Goal: Task Accomplishment & Management: Use online tool/utility

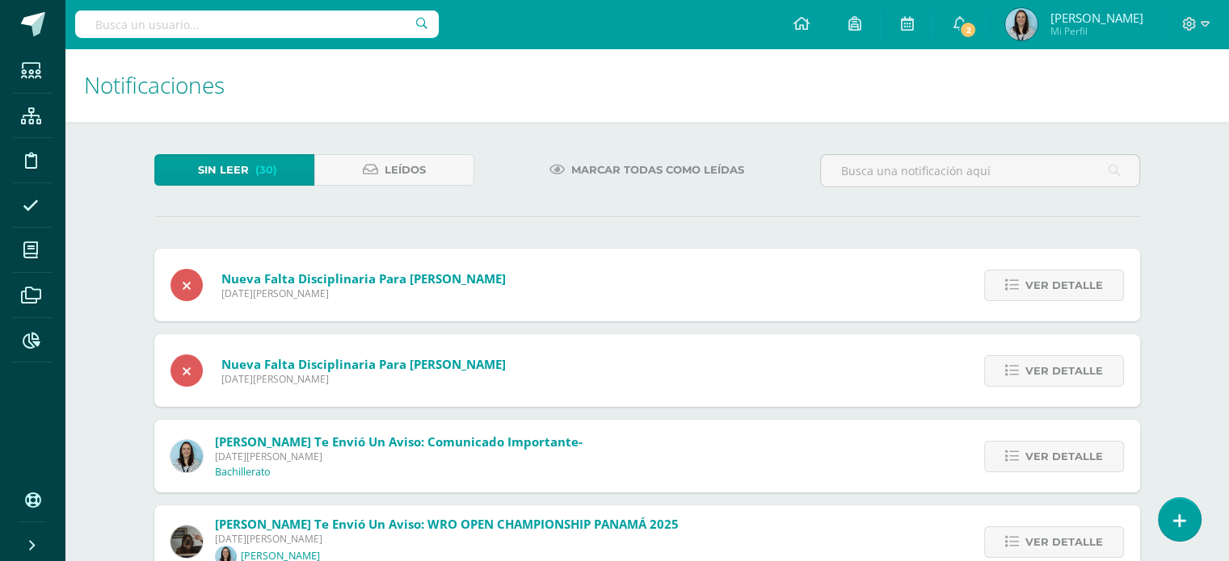
scroll to position [617, 0]
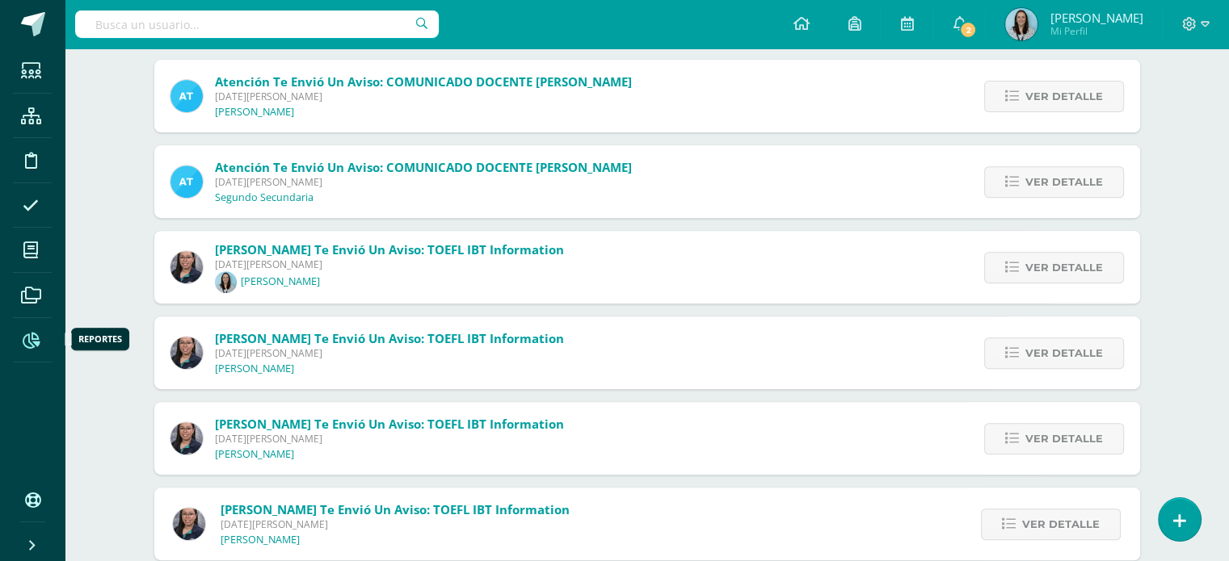
click at [23, 340] on icon at bounding box center [31, 341] width 17 height 16
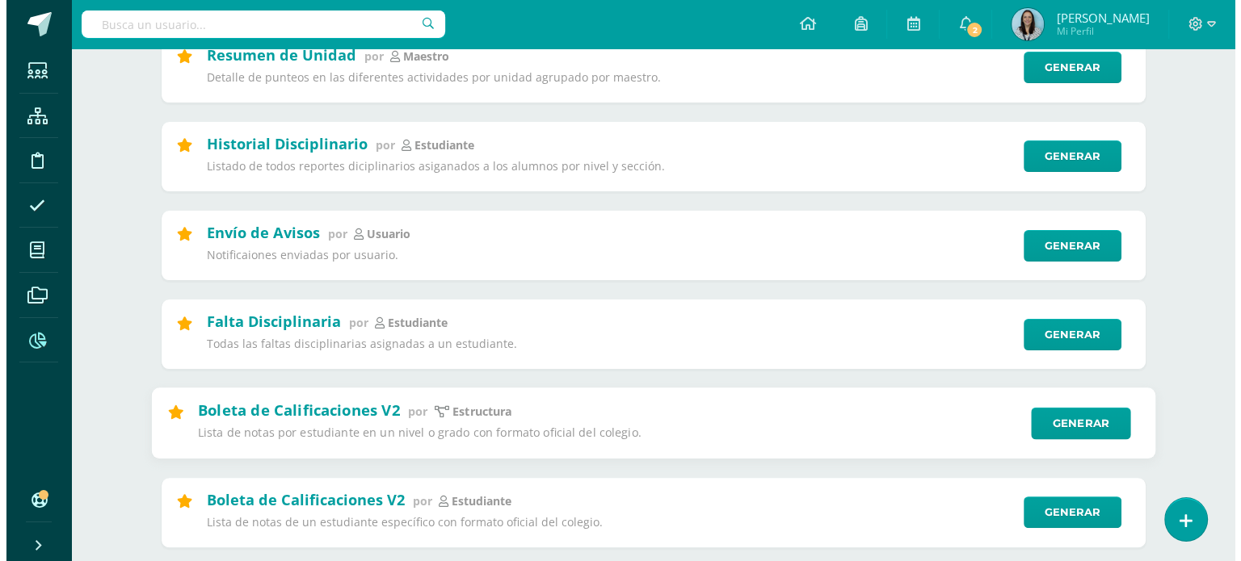
scroll to position [404, 0]
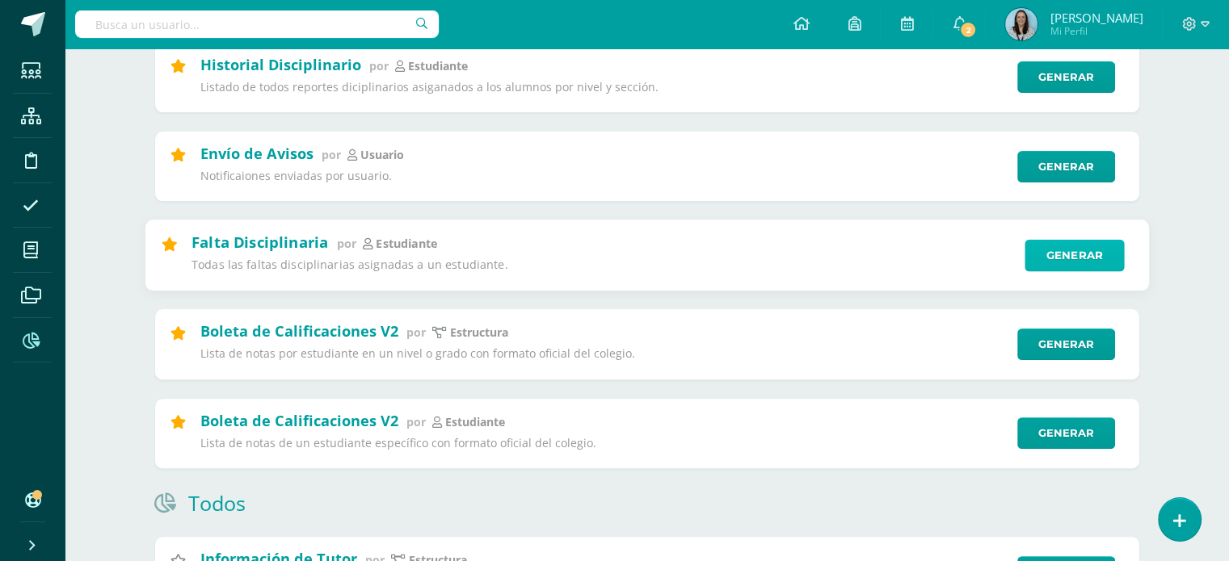
click at [1046, 267] on link "Generar" at bounding box center [1073, 255] width 99 height 32
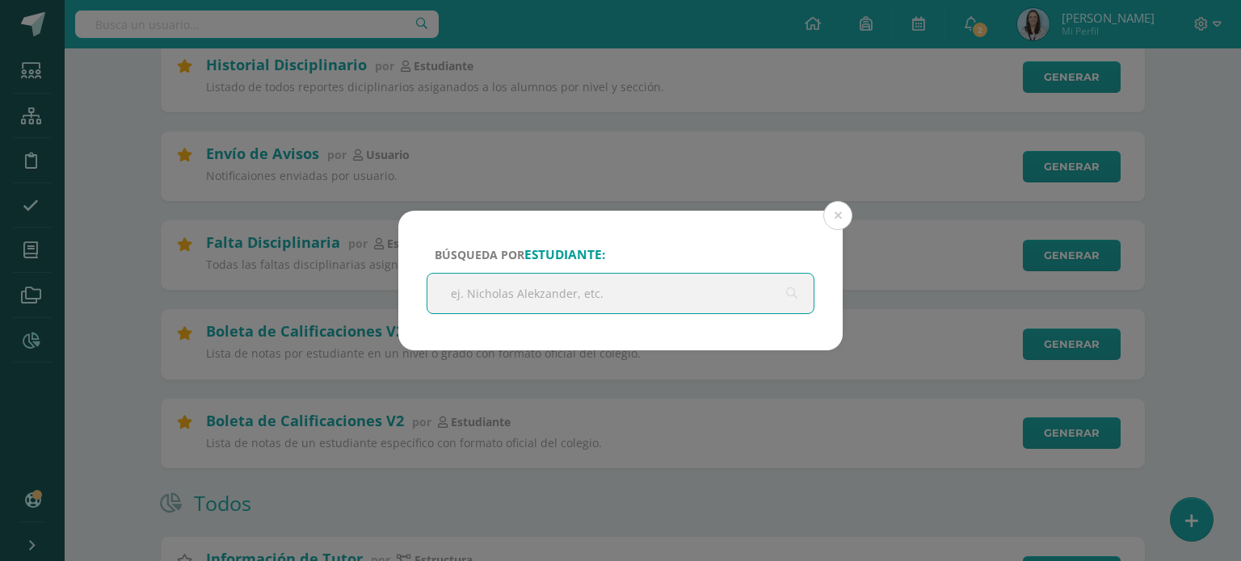
click at [585, 293] on input "text" at bounding box center [620, 294] width 386 height 40
type input "amanda salazar"
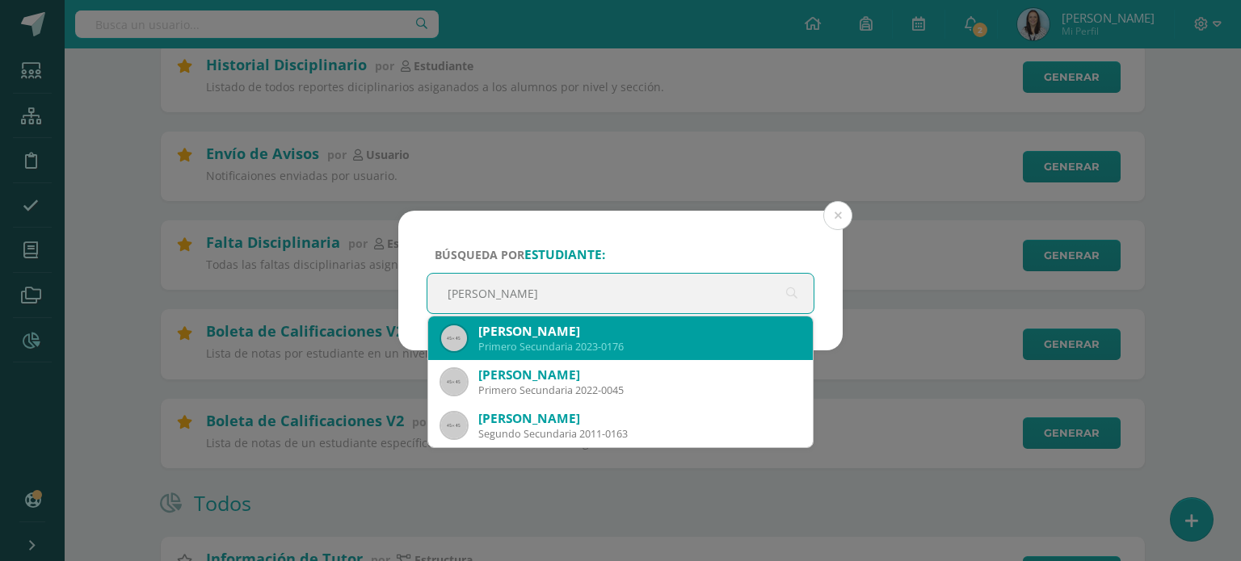
click at [588, 343] on div "Primero Secundaria 2023-0176" at bounding box center [638, 347] width 321 height 14
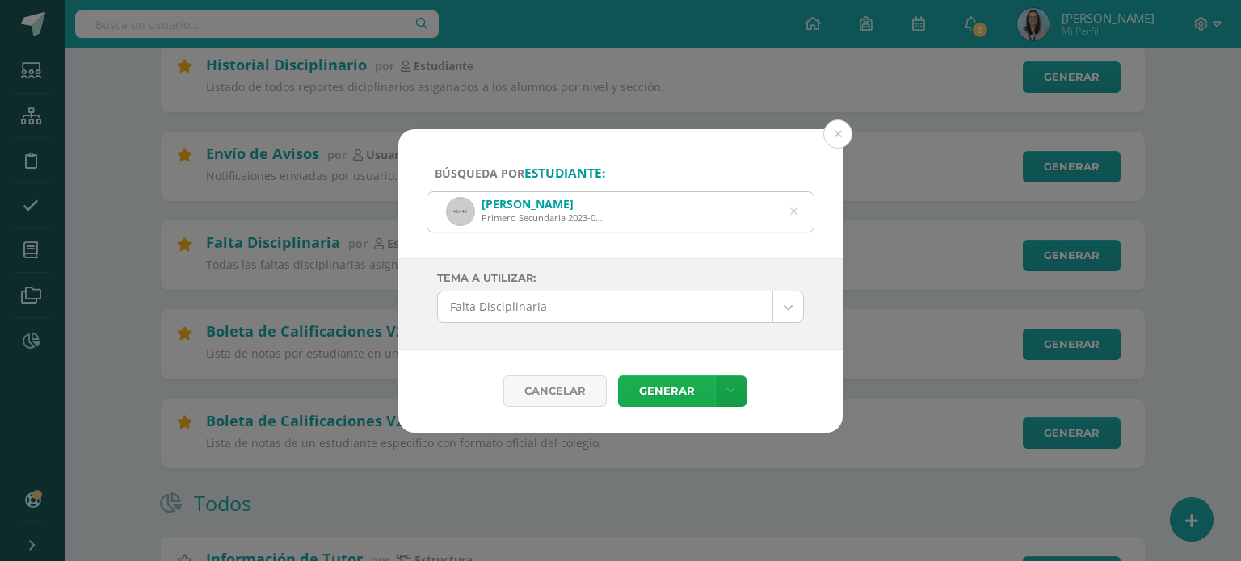
click at [657, 404] on link "Generar" at bounding box center [666, 392] width 97 height 32
click at [834, 137] on button at bounding box center [837, 134] width 29 height 29
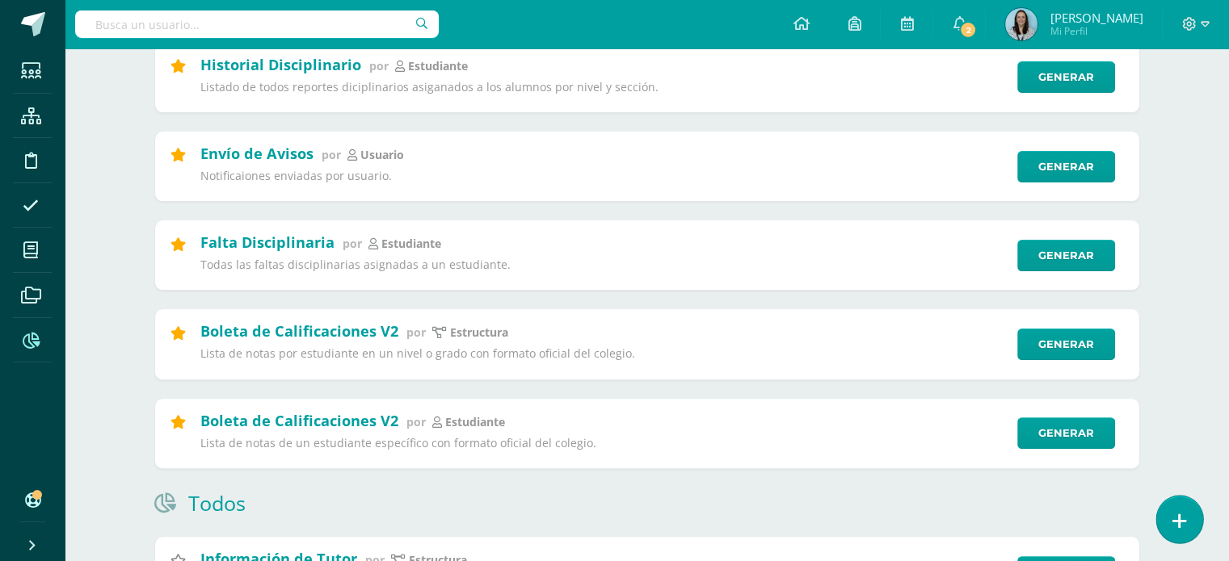
click at [1172, 514] on icon at bounding box center [1179, 521] width 15 height 19
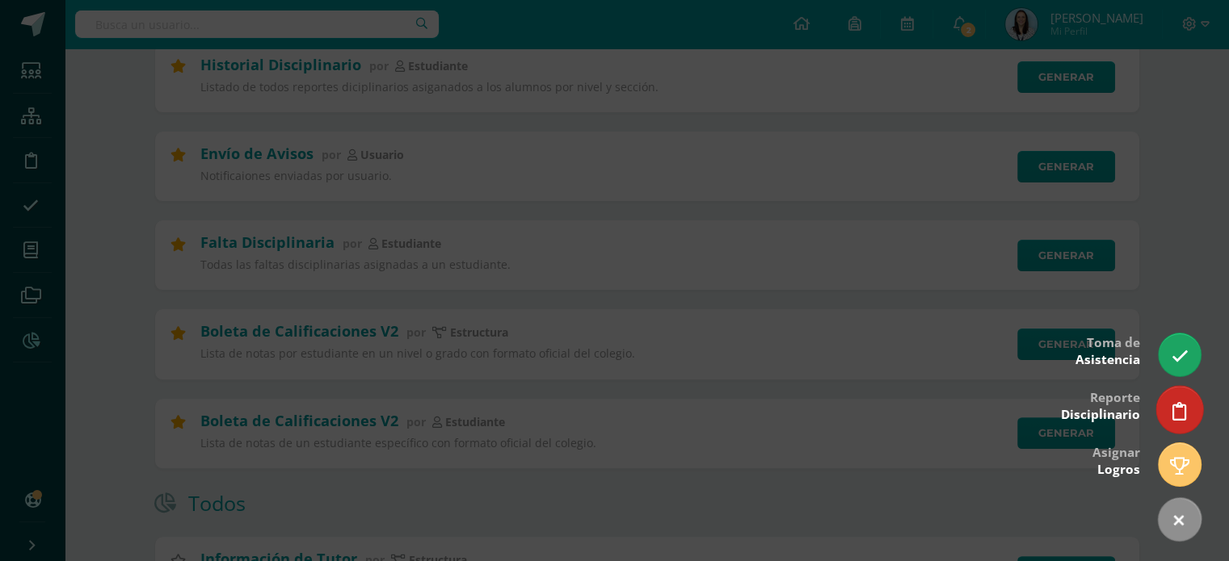
click at [1174, 413] on icon at bounding box center [1179, 411] width 15 height 19
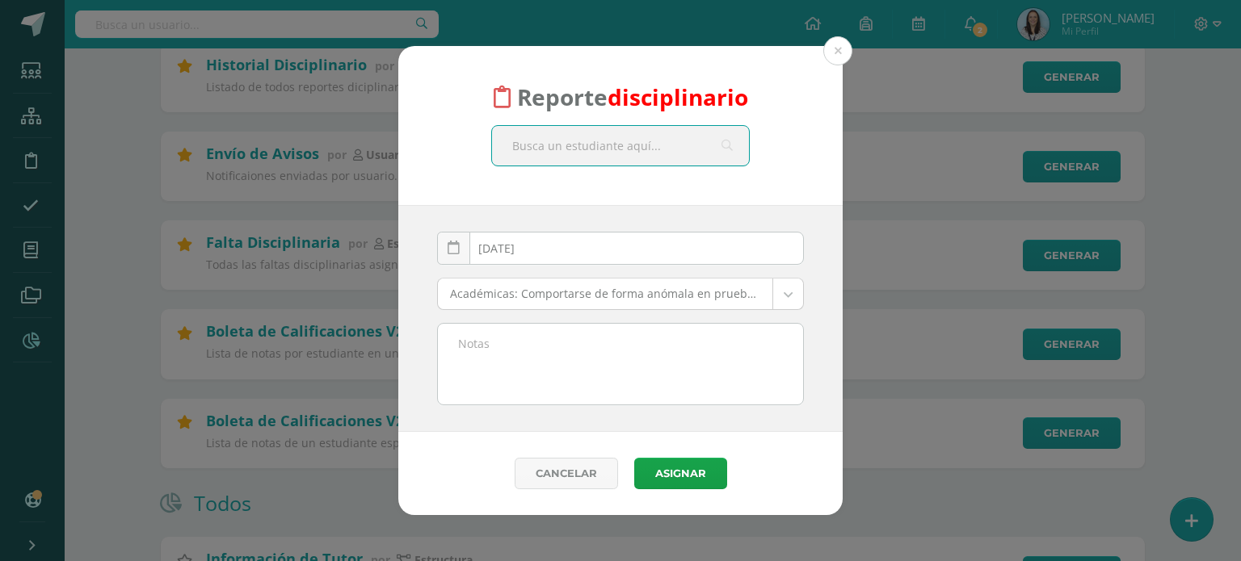
click at [685, 141] on input "text" at bounding box center [620, 146] width 257 height 40
type input "aman"
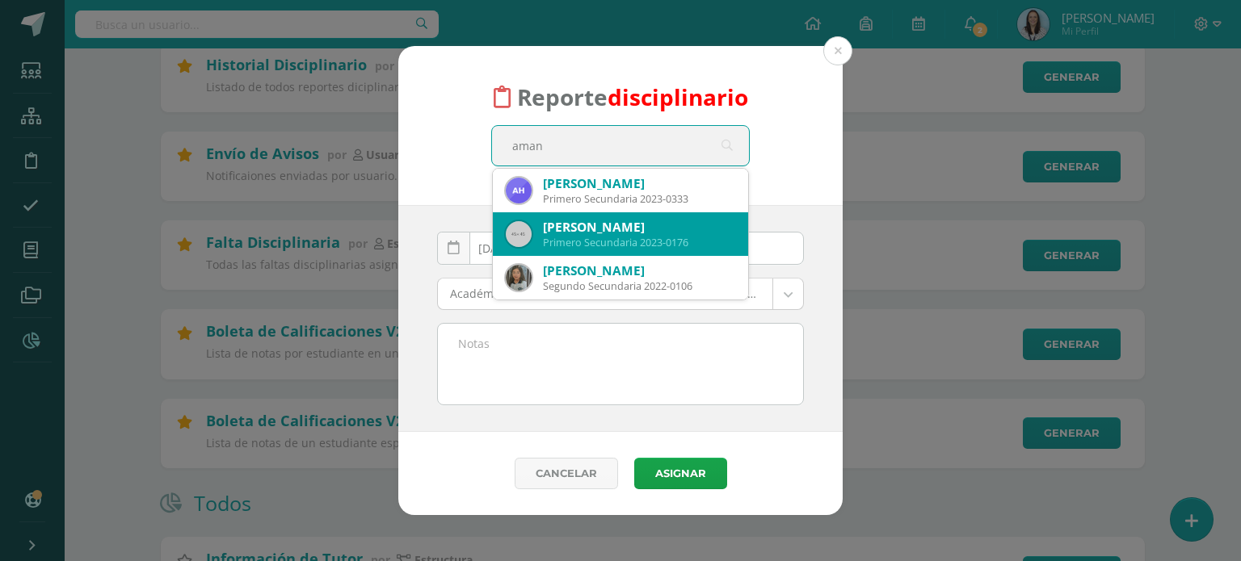
click at [615, 241] on div "Primero Secundaria 2023-0176" at bounding box center [639, 243] width 192 height 14
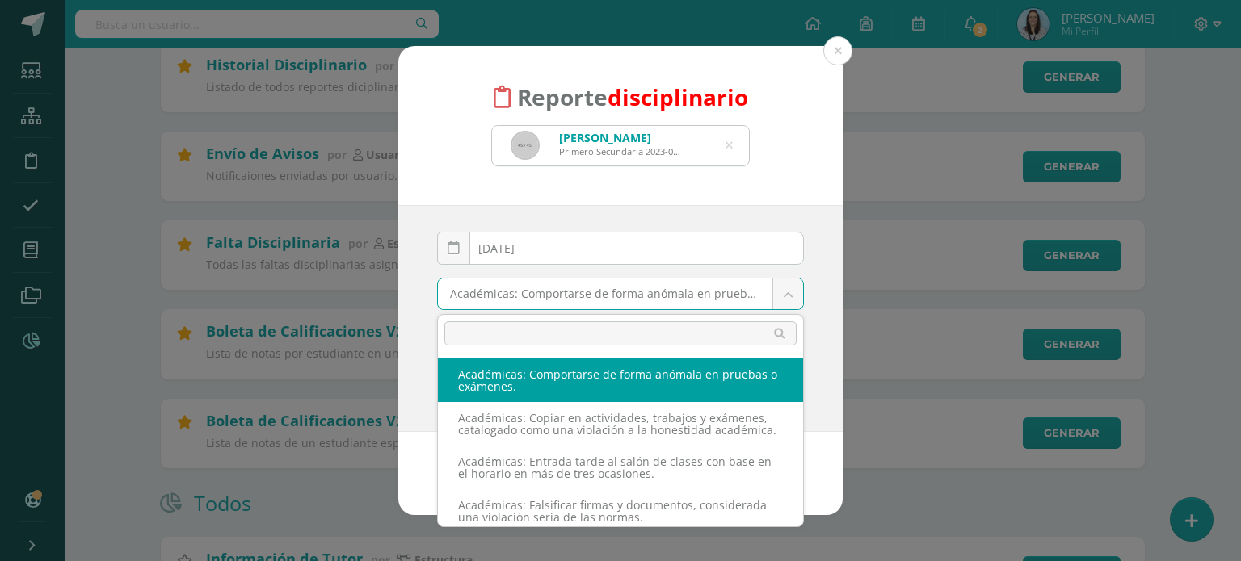
click at [595, 335] on input "text" at bounding box center [620, 333] width 352 height 24
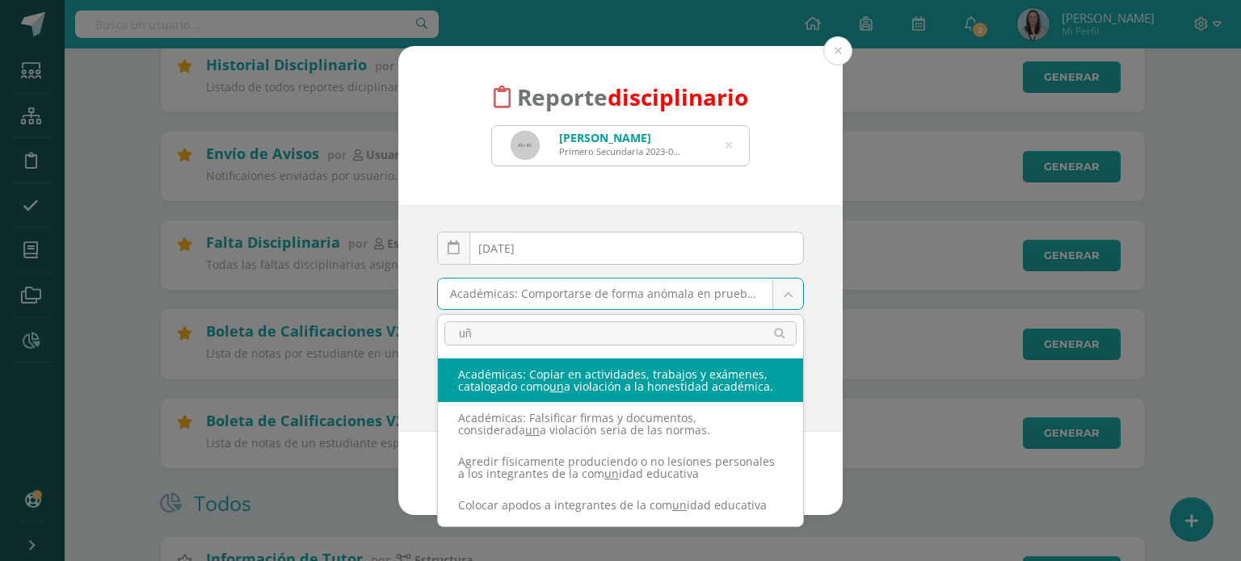
type input "u"
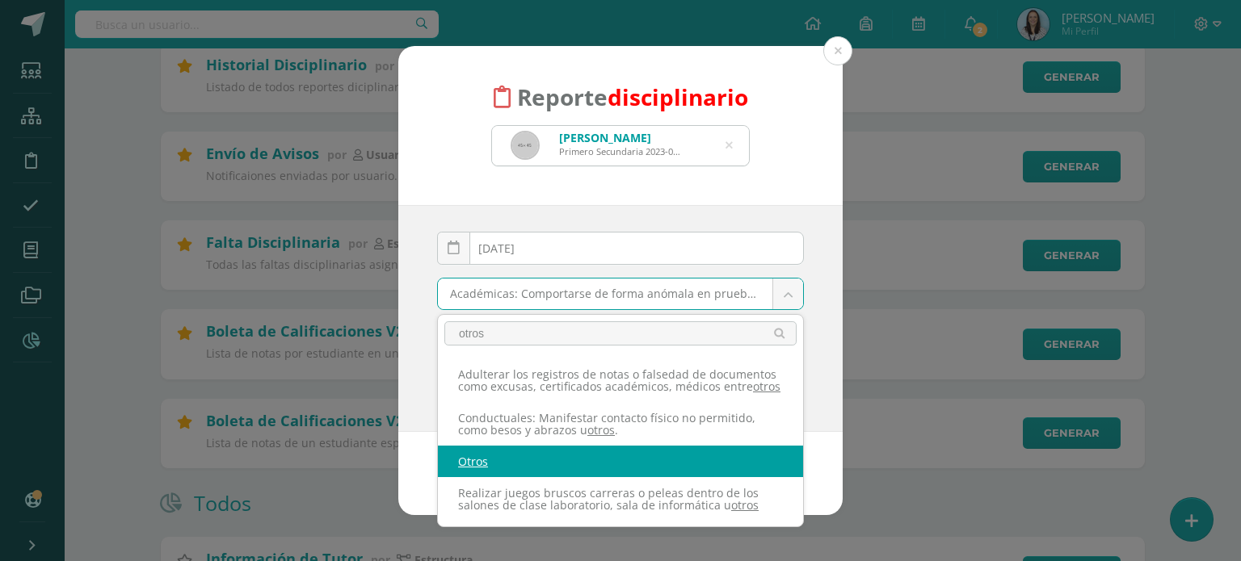
type input "otros"
select select "27"
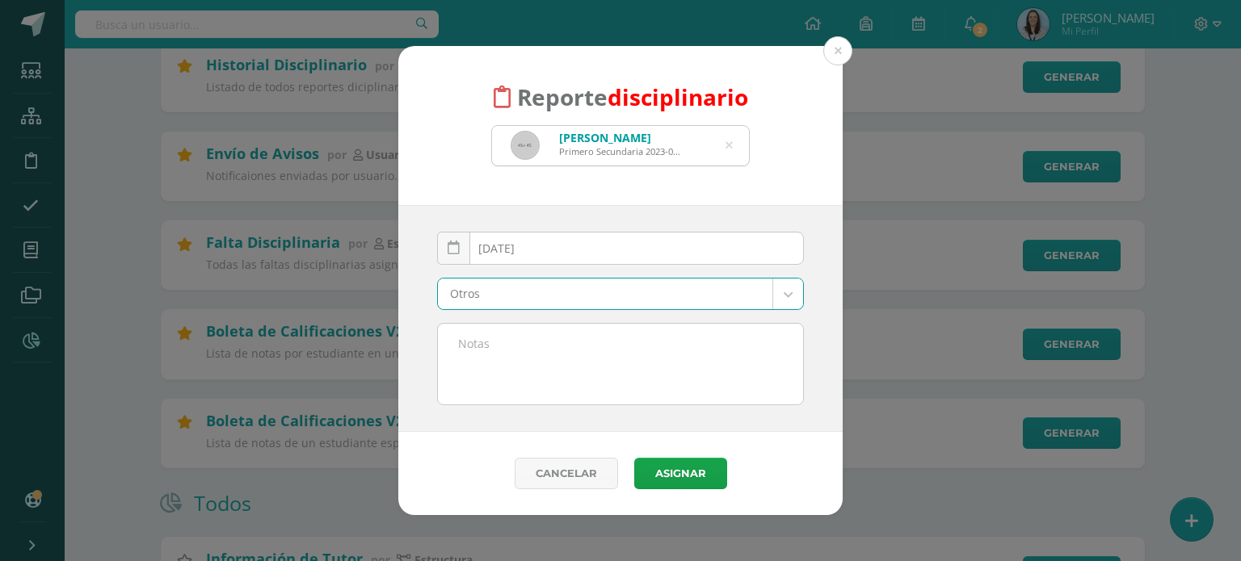
click at [475, 343] on textarea at bounding box center [620, 364] width 365 height 81
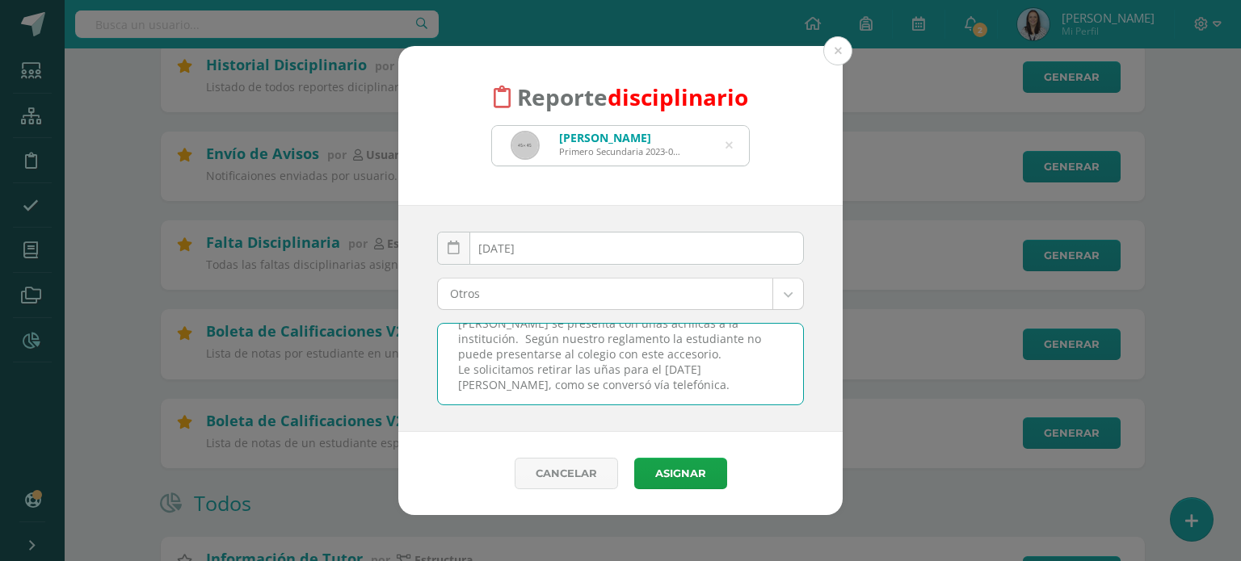
scroll to position [21, 0]
type textarea "[PERSON_NAME] se presenta con uñas acrílicas a la institución. Según nuestro re…"
click at [675, 473] on button "Asignar" at bounding box center [680, 474] width 93 height 32
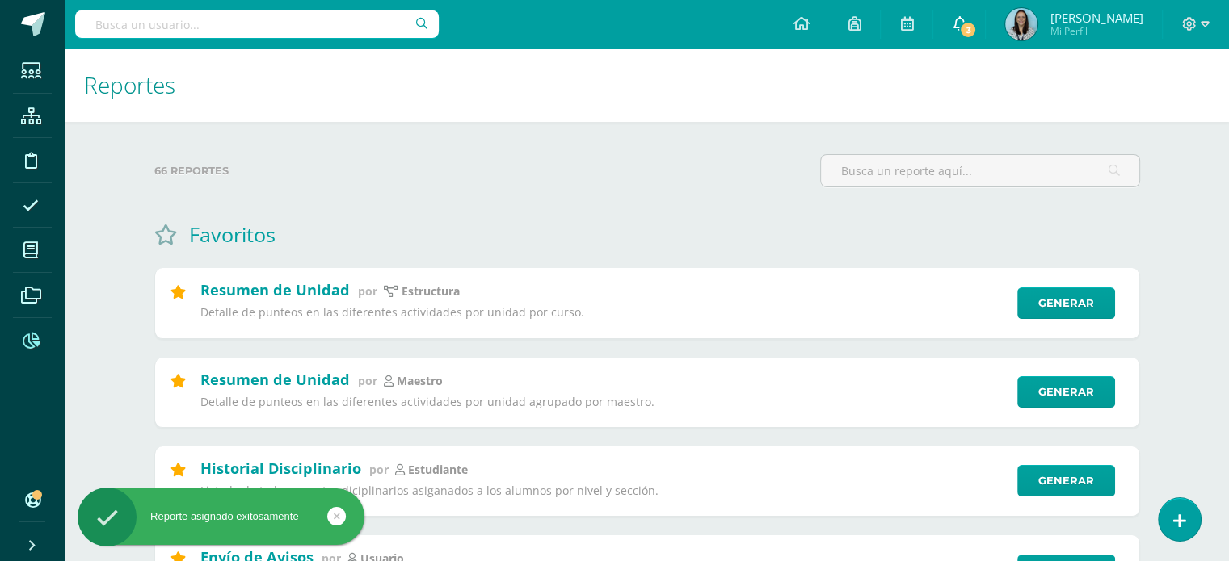
click at [965, 21] on icon at bounding box center [958, 23] width 13 height 15
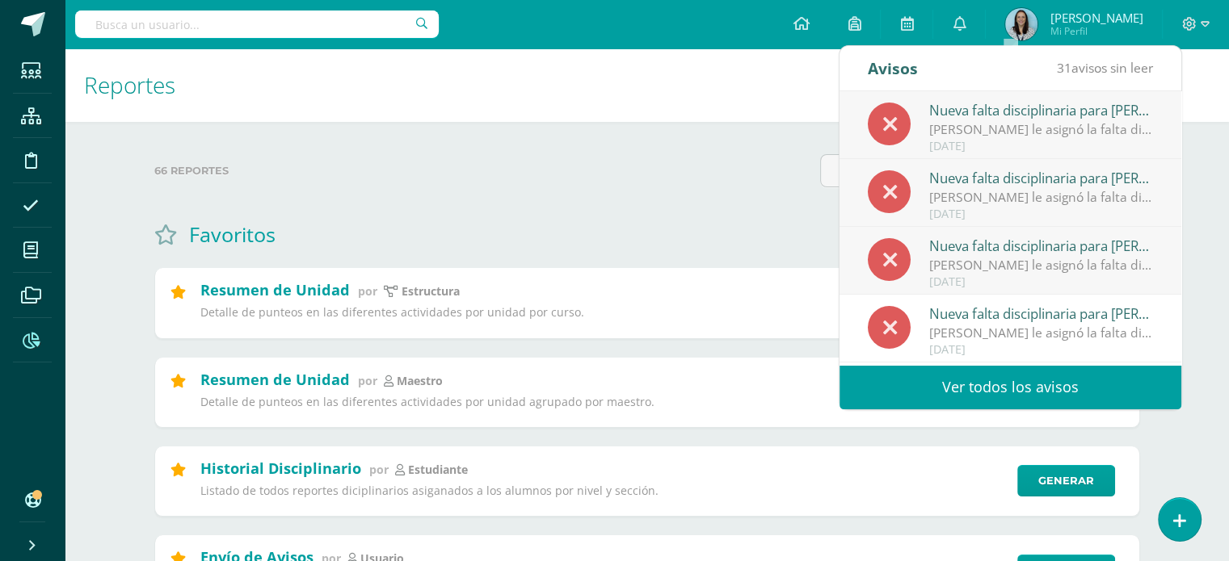
click at [1014, 384] on link "Ver todos los avisos" at bounding box center [1010, 387] width 342 height 44
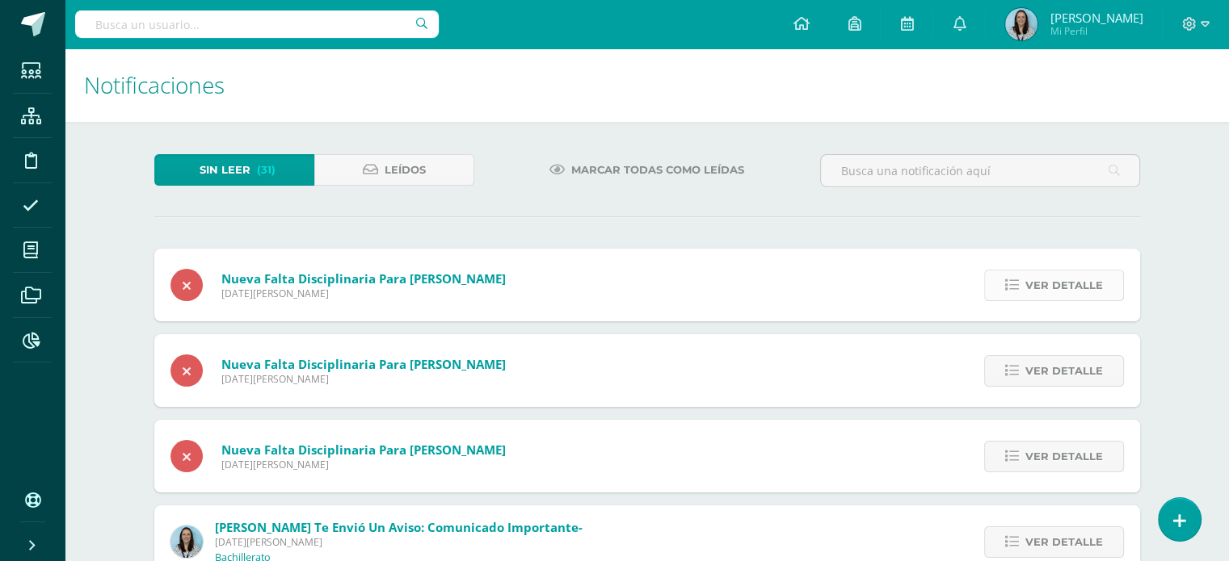
click at [1040, 288] on span "Ver detalle" at bounding box center [1064, 286] width 78 height 30
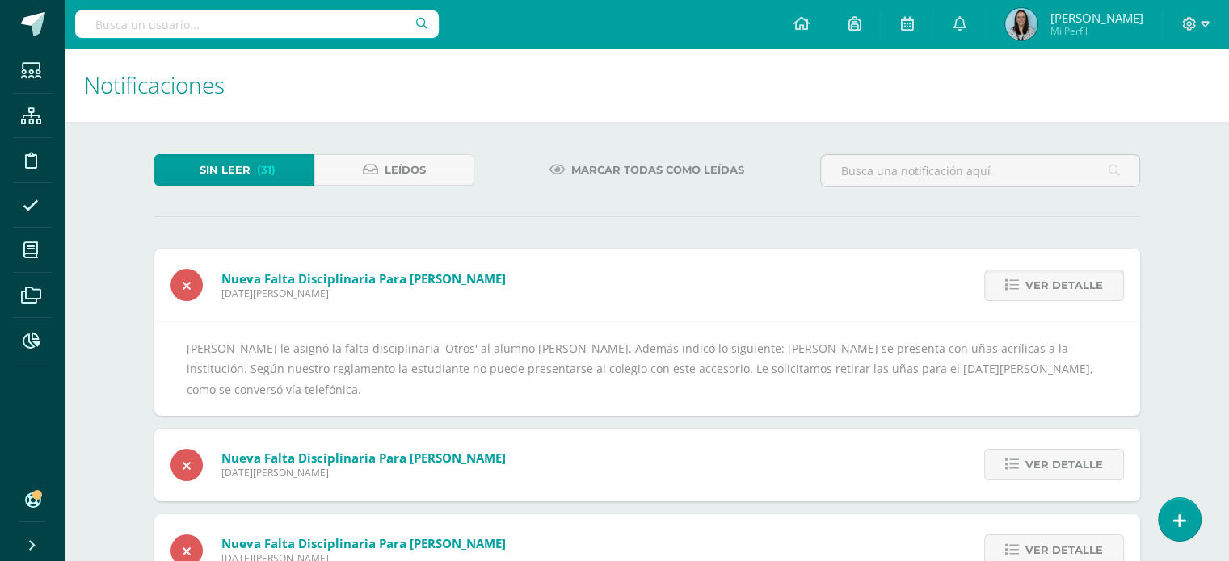
click at [362, 368] on div "[PERSON_NAME] le asignó la falta disciplinaria 'Otros' al alumno [PERSON_NAME].…" at bounding box center [647, 368] width 921 height 61
click at [33, 341] on icon at bounding box center [31, 341] width 17 height 16
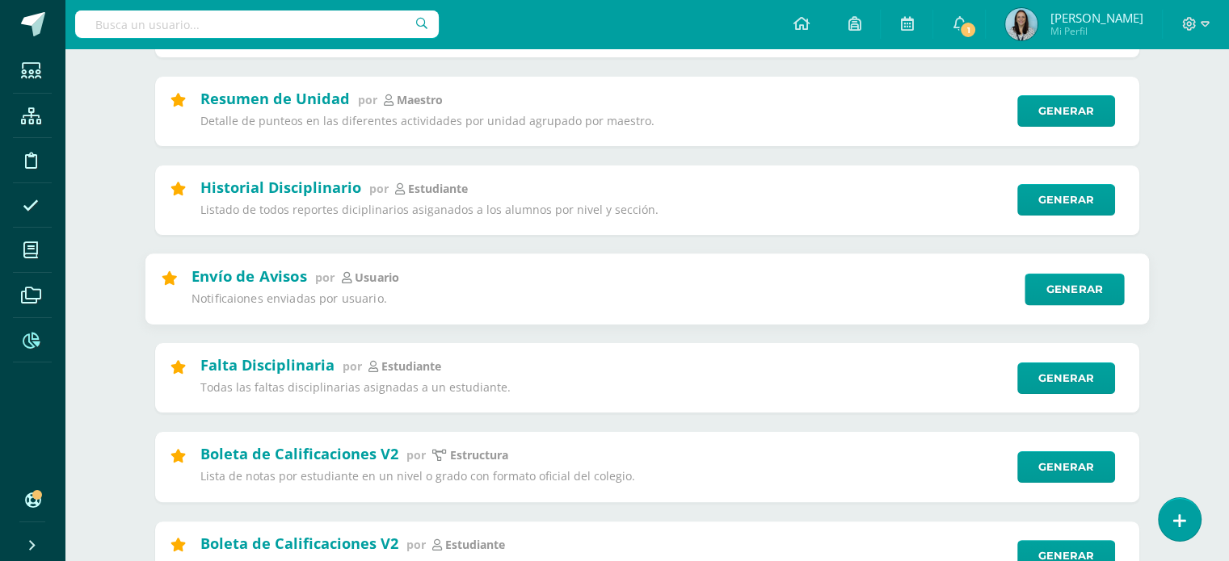
scroll to position [404, 0]
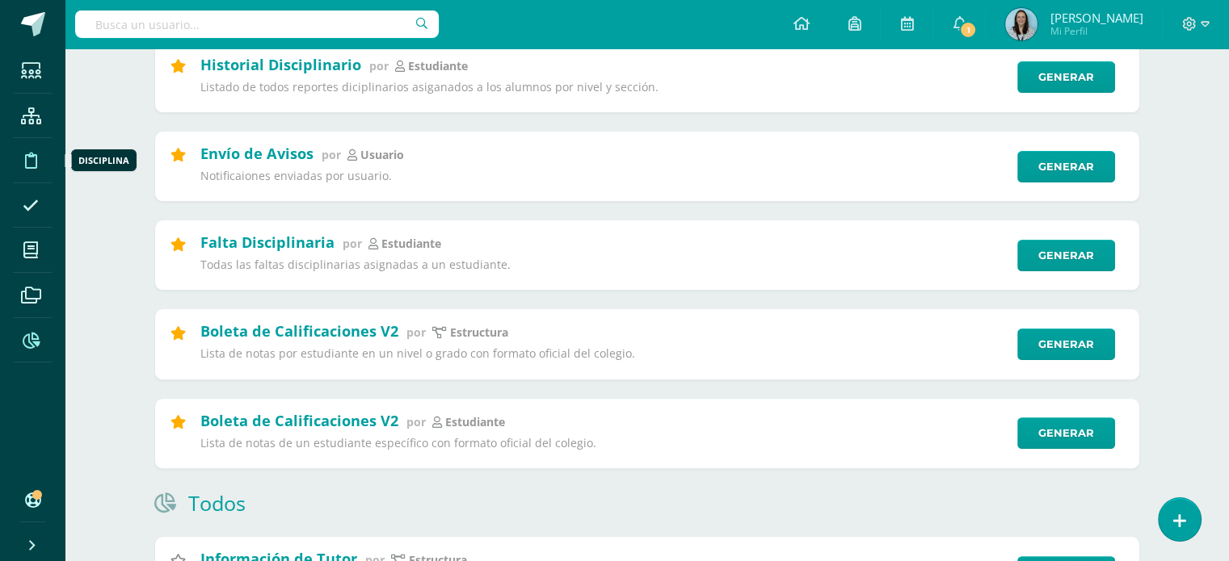
click at [25, 158] on icon at bounding box center [31, 161] width 12 height 16
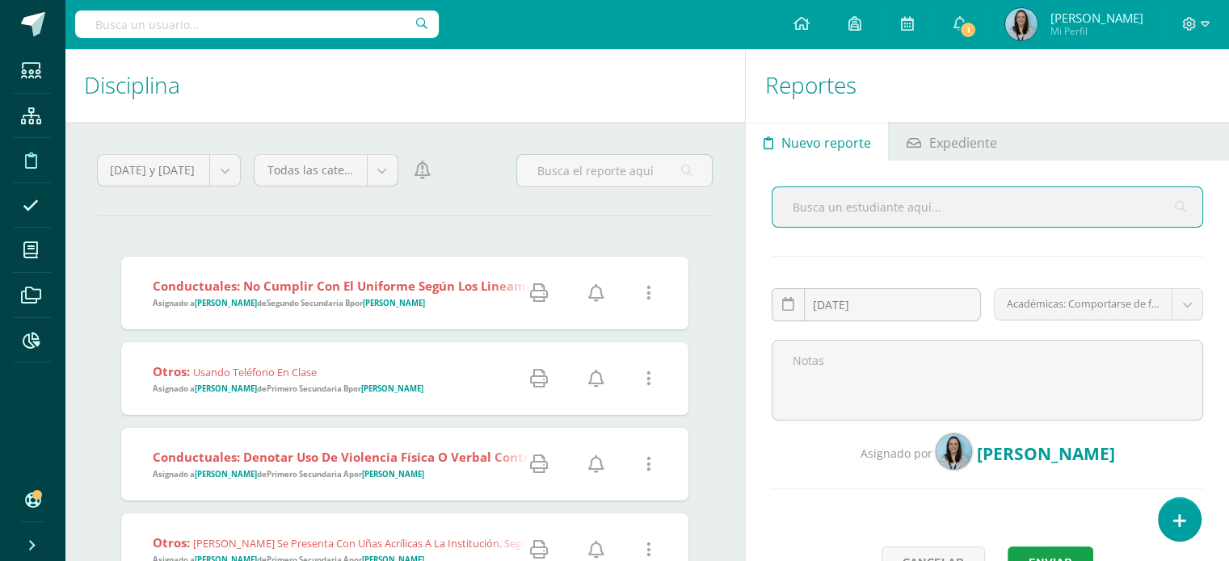
click at [396, 287] on strong "Conductuales: No cumplir con el uniforme según los lineamientos establecidos po…" at bounding box center [437, 286] width 569 height 16
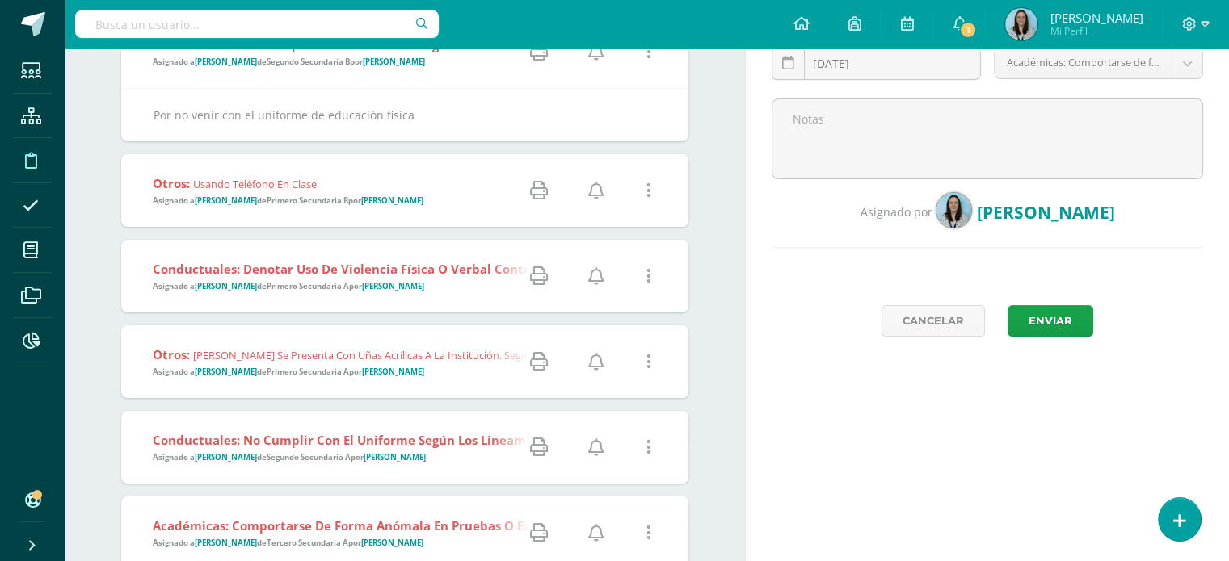
scroll to position [242, 0]
click at [377, 300] on div "Conductuales: Denotar uso de violencia física o verbal contra otro estudiante.:…" at bounding box center [882, 275] width 1523 height 73
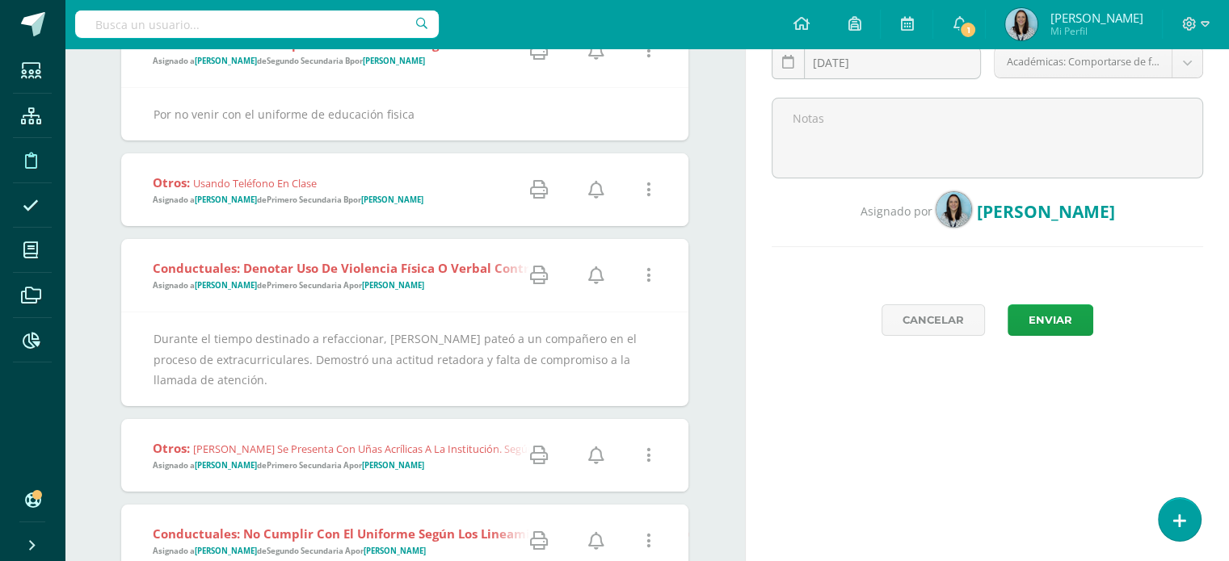
click at [600, 274] on icon at bounding box center [596, 276] width 16 height 18
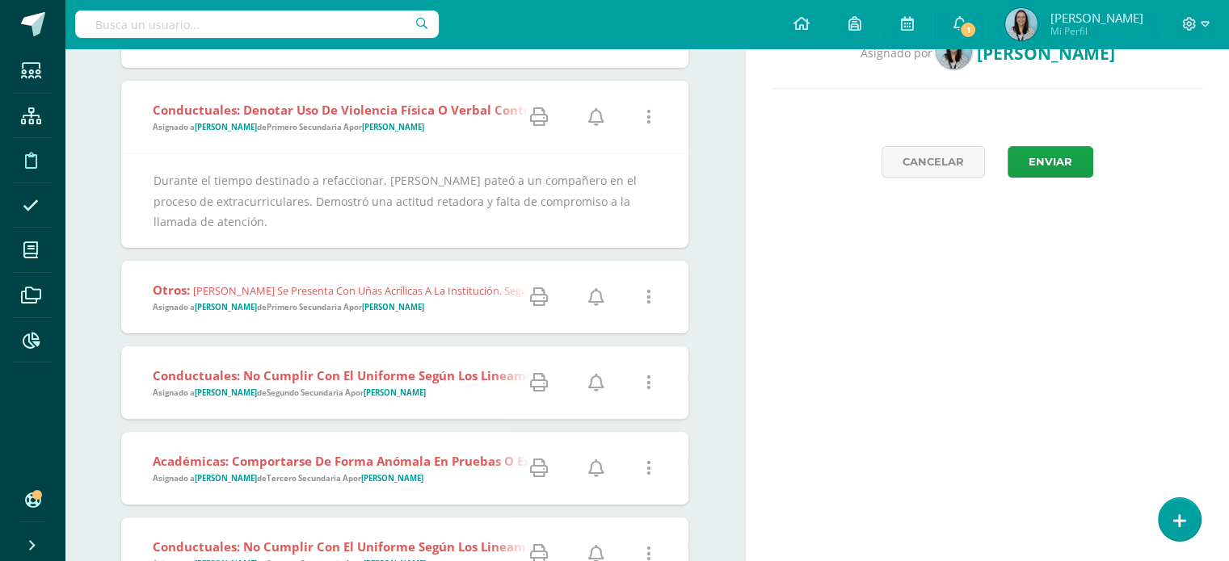
scroll to position [404, 0]
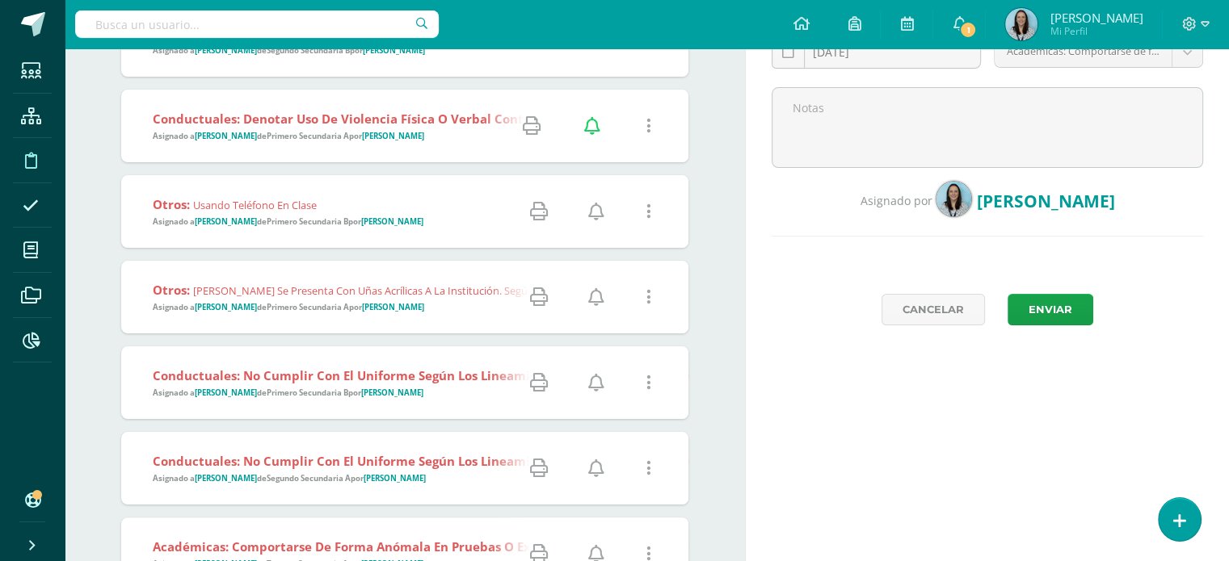
scroll to position [323, 0]
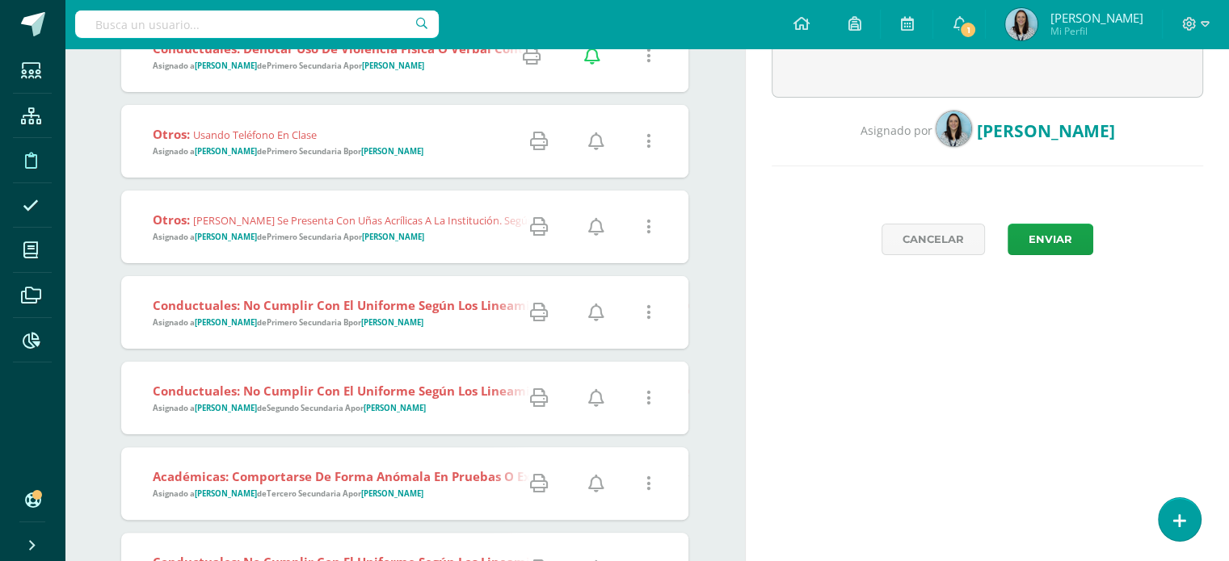
click at [597, 224] on icon at bounding box center [596, 227] width 16 height 18
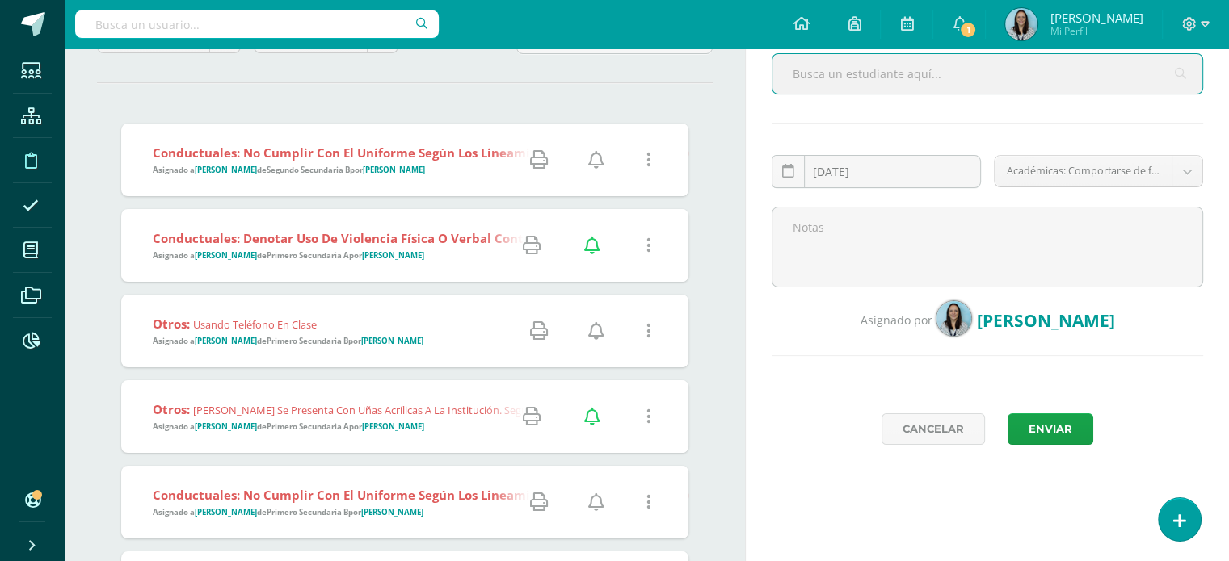
scroll to position [162, 0]
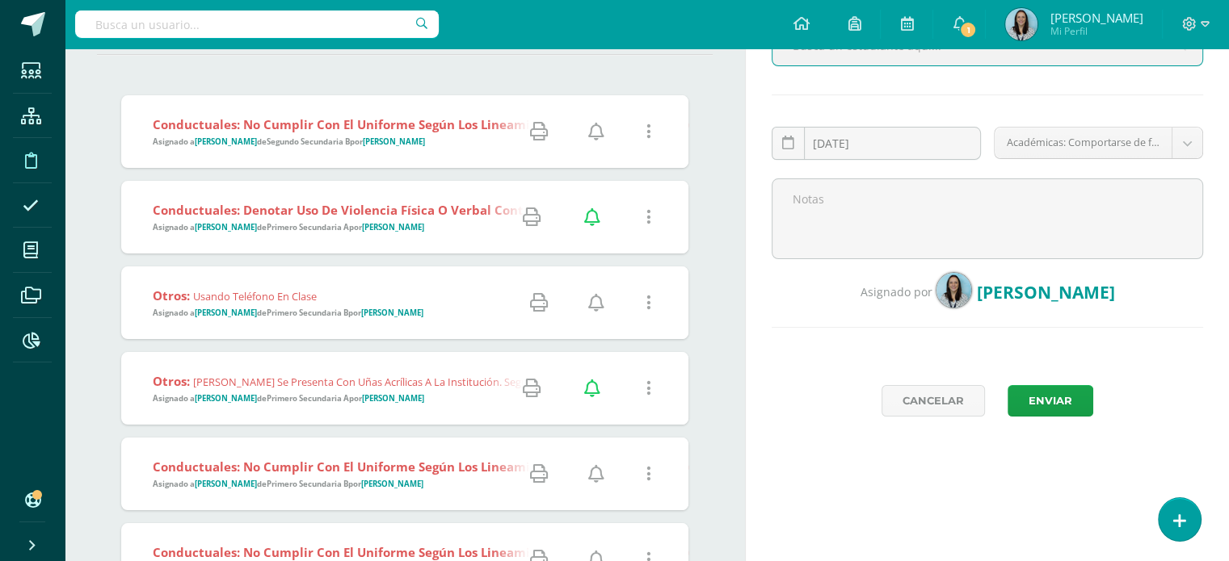
click at [405, 324] on div "Otros: Usando teléfono en clase Asignado a Karin Boesche de Primero Secundaria …" at bounding box center [281, 303] width 321 height 73
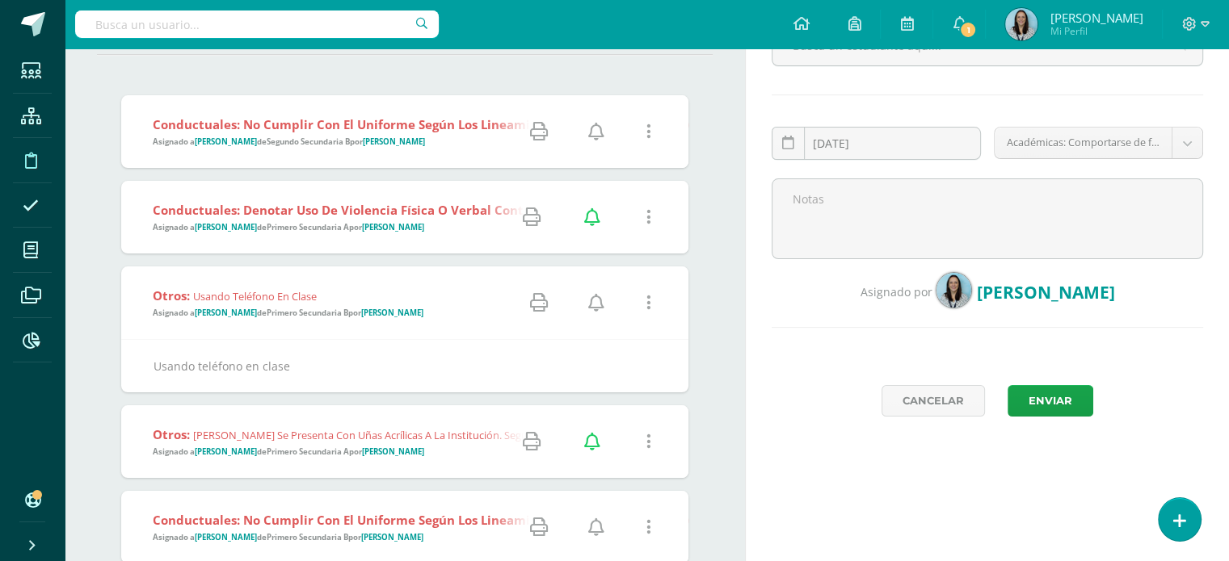
click at [593, 303] on icon at bounding box center [596, 303] width 16 height 18
